Goal: Task Accomplishment & Management: Complete application form

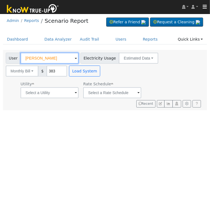
drag, startPoint x: 0, startPoint y: 0, endPoint x: 54, endPoint y: 55, distance: 77.4
click at [54, 55] on input "Omar Adham" at bounding box center [50, 58] width 58 height 11
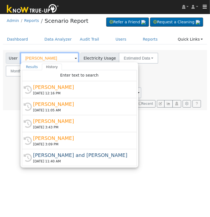
type input "d"
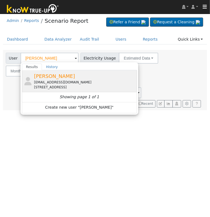
click at [58, 78] on span "Wendy Browder" at bounding box center [54, 76] width 41 height 6
type input "Wendy Browder"
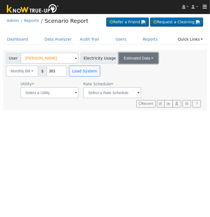
click at [136, 57] on button "Estimated Data" at bounding box center [138, 58] width 39 height 11
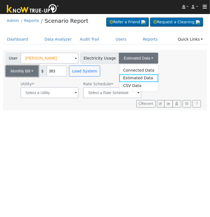
click at [28, 72] on button "Monthly Bill" at bounding box center [22, 71] width 33 height 11
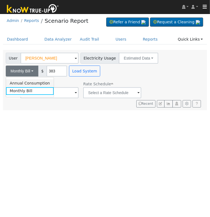
click at [32, 84] on link "Annual Consumption" at bounding box center [30, 83] width 48 height 8
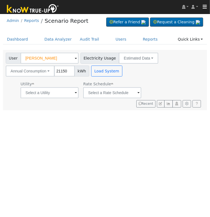
type input "21150"
click at [70, 90] on input "text" at bounding box center [50, 92] width 58 height 11
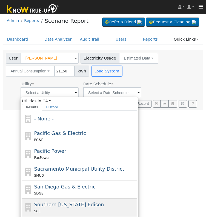
click at [80, 199] on div "Southern California Edison SCE" at bounding box center [79, 208] width 115 height 18
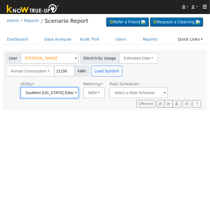
click at [72, 92] on input "Southern California Edison" at bounding box center [50, 92] width 58 height 11
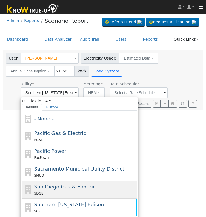
click at [65, 186] on span "San Diego Gas & Electric" at bounding box center [64, 187] width 61 height 6
type input "San Diego Gas & Electric"
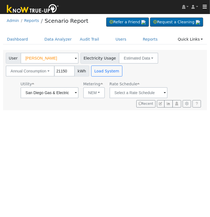
click at [164, 93] on span at bounding box center [165, 93] width 2 height 6
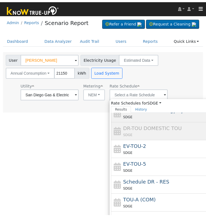
scroll to position [41, 0]
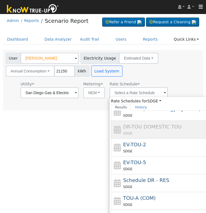
click at [154, 129] on div "DR-TOU DOMESTIC TOU SDGE" at bounding box center [174, 129] width 102 height 13
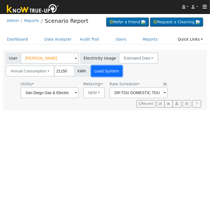
click at [103, 67] on button "Load System" at bounding box center [106, 71] width 31 height 11
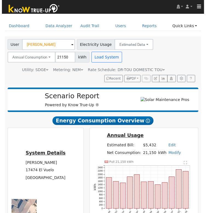
scroll to position [13, 0]
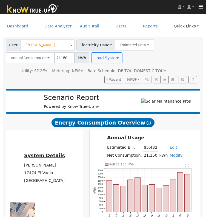
click at [164, 71] on icon at bounding box center [165, 71] width 2 height 4
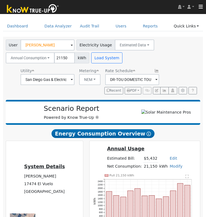
click at [173, 160] on link "Edit" at bounding box center [173, 158] width 7 height 4
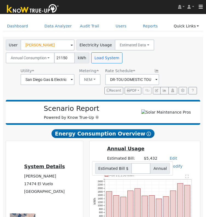
click at [171, 155] on td "Annual Usage" at bounding box center [144, 150] width 77 height 10
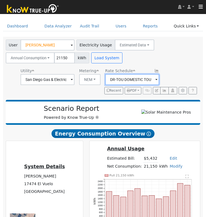
click at [150, 78] on input "DR-TOU DOMESTIC TOU" at bounding box center [132, 79] width 54 height 11
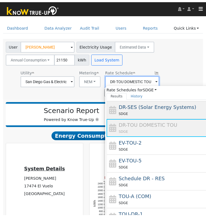
scroll to position [42, 0]
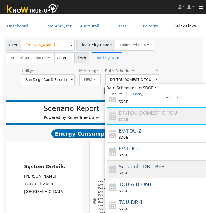
click at [151, 170] on div "SDGE" at bounding box center [170, 173] width 102 height 6
type input "Schedule DR - RES"
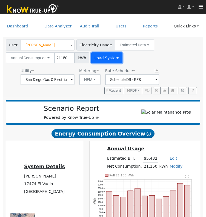
click at [104, 62] on button "Load System" at bounding box center [106, 57] width 31 height 11
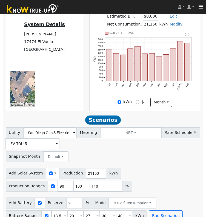
scroll to position [154, 0]
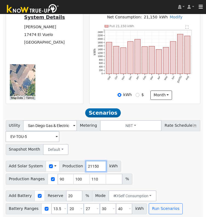
click at [88, 166] on input "21150" at bounding box center [96, 166] width 21 height 11
type input "2400"
click at [51, 179] on input "checkbox" at bounding box center [53, 179] width 4 height 4
checkbox input "false"
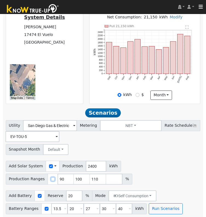
scroll to position [141, 0]
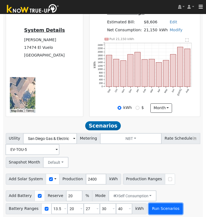
click at [154, 208] on button "Run Scenarios" at bounding box center [166, 208] width 34 height 11
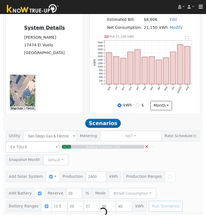
click at [149, 149] on div "Building Scenarios 11% ×" at bounding box center [103, 171] width 201 height 81
click at [148, 149] on span "×" at bounding box center [147, 146] width 4 height 6
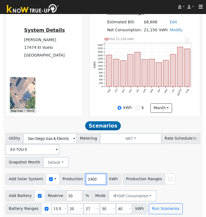
click at [88, 177] on input "2400" at bounding box center [96, 179] width 21 height 11
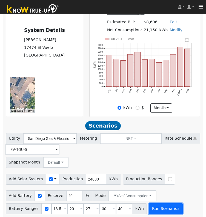
click at [165, 206] on button "Run Scenarios" at bounding box center [166, 208] width 34 height 11
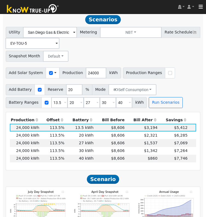
scroll to position [245, 0]
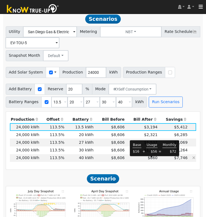
click at [151, 160] on span "$860" at bounding box center [153, 158] width 10 height 4
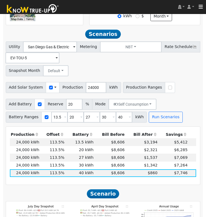
scroll to position [230, 0]
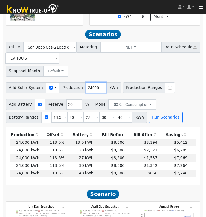
click at [86, 89] on input "24000" at bounding box center [96, 87] width 21 height 11
type input "25400"
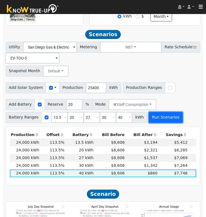
click at [160, 122] on button "Run Scenarios" at bounding box center [166, 117] width 34 height 11
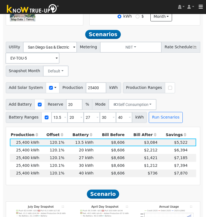
scroll to position [245, 0]
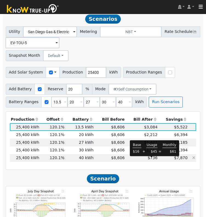
click at [153, 160] on span "$736" at bounding box center [153, 158] width 10 height 4
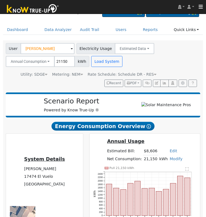
scroll to position [8, 0]
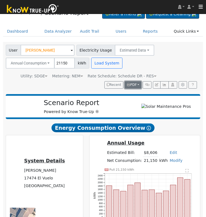
click at [133, 83] on span "PDF" at bounding box center [132, 85] width 10 height 4
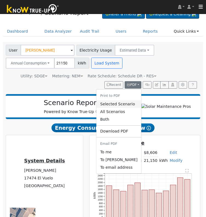
click at [126, 104] on link "Selected Scenario" at bounding box center [119, 104] width 45 height 8
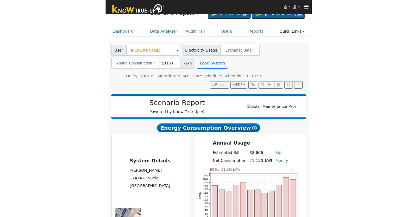
scroll to position [8, 0]
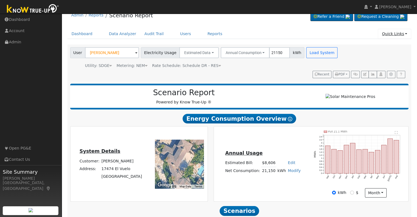
click at [210, 33] on link "Quick Links" at bounding box center [394, 34] width 33 height 10
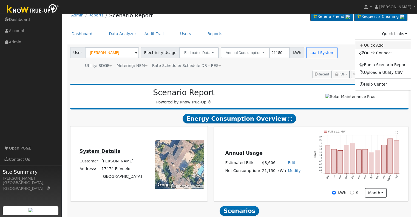
click at [210, 45] on link "Quick Add" at bounding box center [383, 45] width 56 height 8
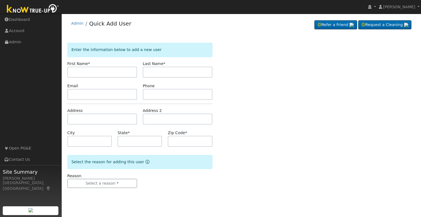
click at [106, 71] on input "text" at bounding box center [102, 72] width 70 height 11
type input "[PERSON_NAME]"
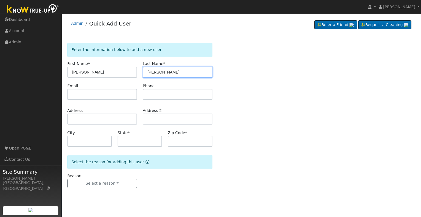
type input "[PERSON_NAME]"
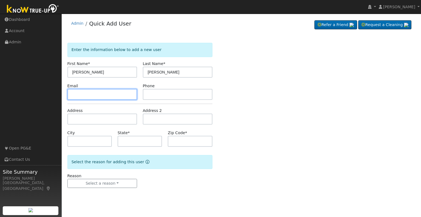
click at [85, 91] on input "text" at bounding box center [102, 94] width 70 height 11
click at [86, 92] on input "text" at bounding box center [102, 94] width 70 height 11
paste input "clegg10s@gmail.com"
type input "clegg10s@gmail.com"
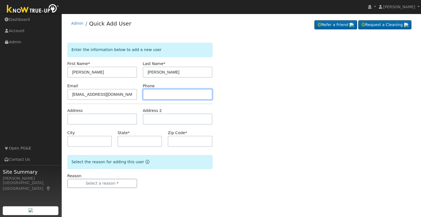
click at [159, 94] on input "text" at bounding box center [178, 94] width 70 height 11
type input "6786971653"
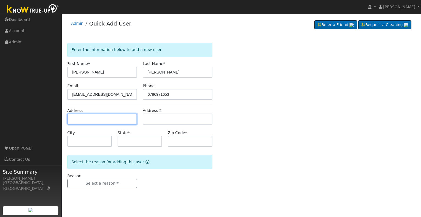
click at [100, 119] on input "text" at bounding box center [102, 119] width 70 height 11
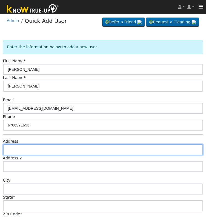
click at [16, 149] on input "text" at bounding box center [103, 149] width 201 height 11
type input "5884 West Chennault Avenue"
type input "Fresno"
type input "CA"
type input "93722"
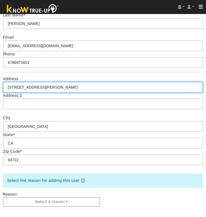
scroll to position [63, 0]
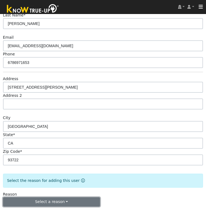
click at [67, 201] on button "Select a reason" at bounding box center [51, 201] width 97 height 9
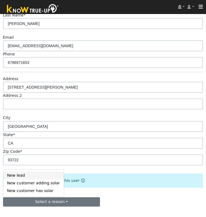
click at [29, 175] on link "New lead" at bounding box center [33, 175] width 61 height 8
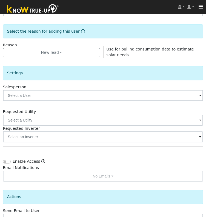
scroll to position [247, 0]
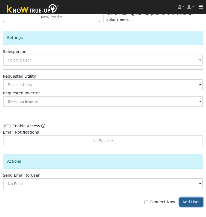
click at [192, 202] on button "Add User" at bounding box center [192, 201] width 24 height 9
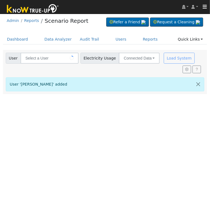
type input "[PERSON_NAME]"
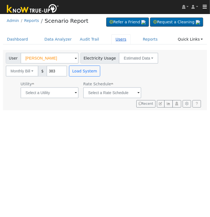
click at [112, 41] on link "Users" at bounding box center [121, 39] width 19 height 10
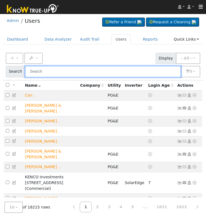
click at [68, 71] on input "text" at bounding box center [103, 71] width 156 height 11
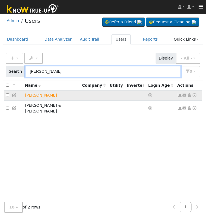
type input "clegg"
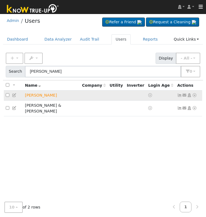
click at [190, 95] on icon at bounding box center [189, 95] width 5 height 4
